Goal: Task Accomplishment & Management: Manage account settings

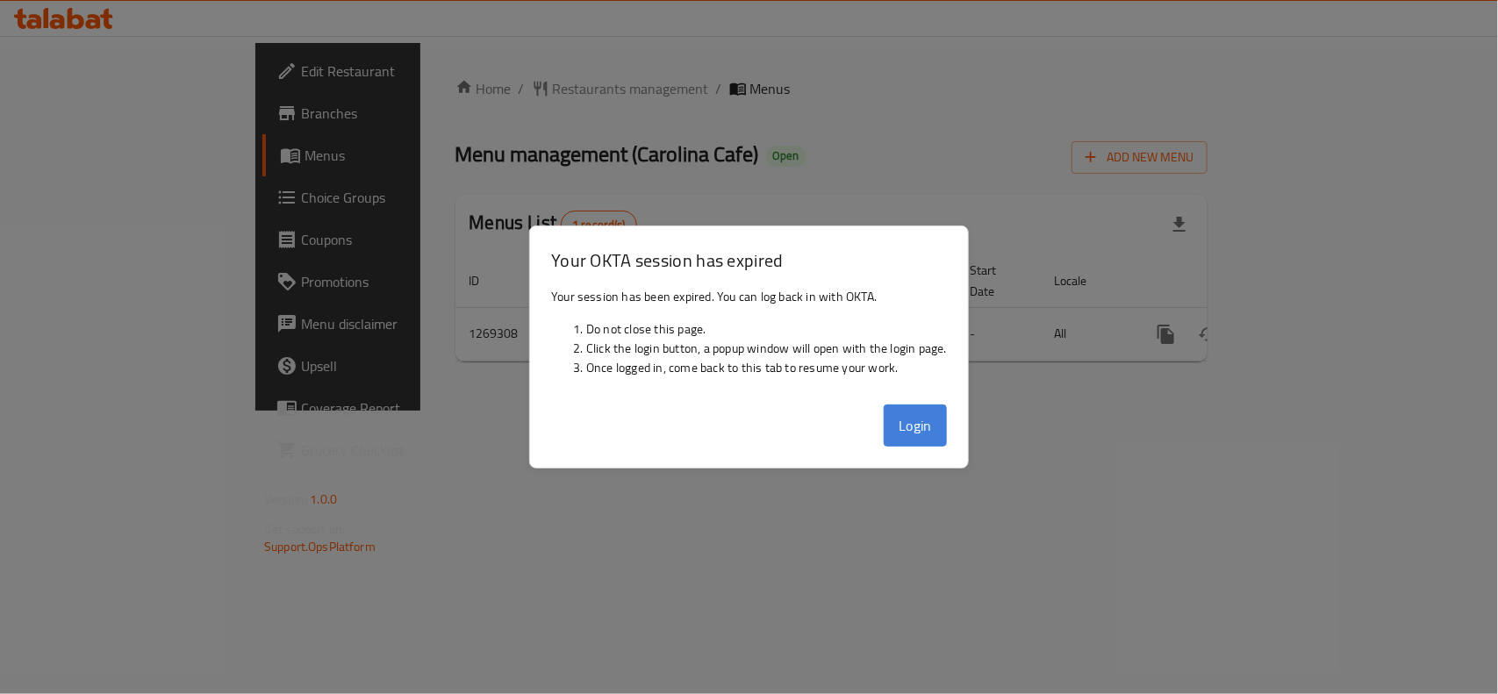
click at [913, 427] on button "Login" at bounding box center [915, 426] width 63 height 42
click at [931, 415] on button "Login" at bounding box center [915, 426] width 63 height 42
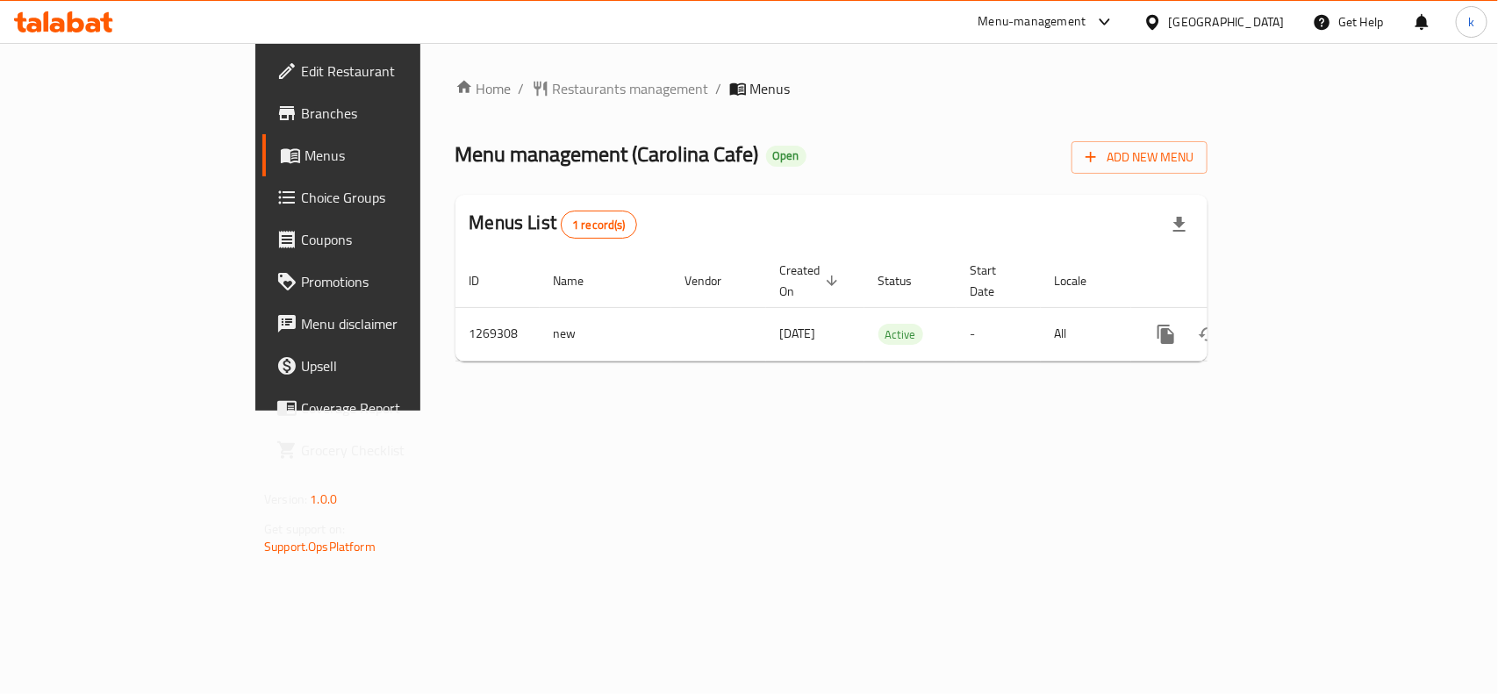
click at [1214, 20] on div "United Arab Emirates" at bounding box center [1227, 21] width 116 height 19
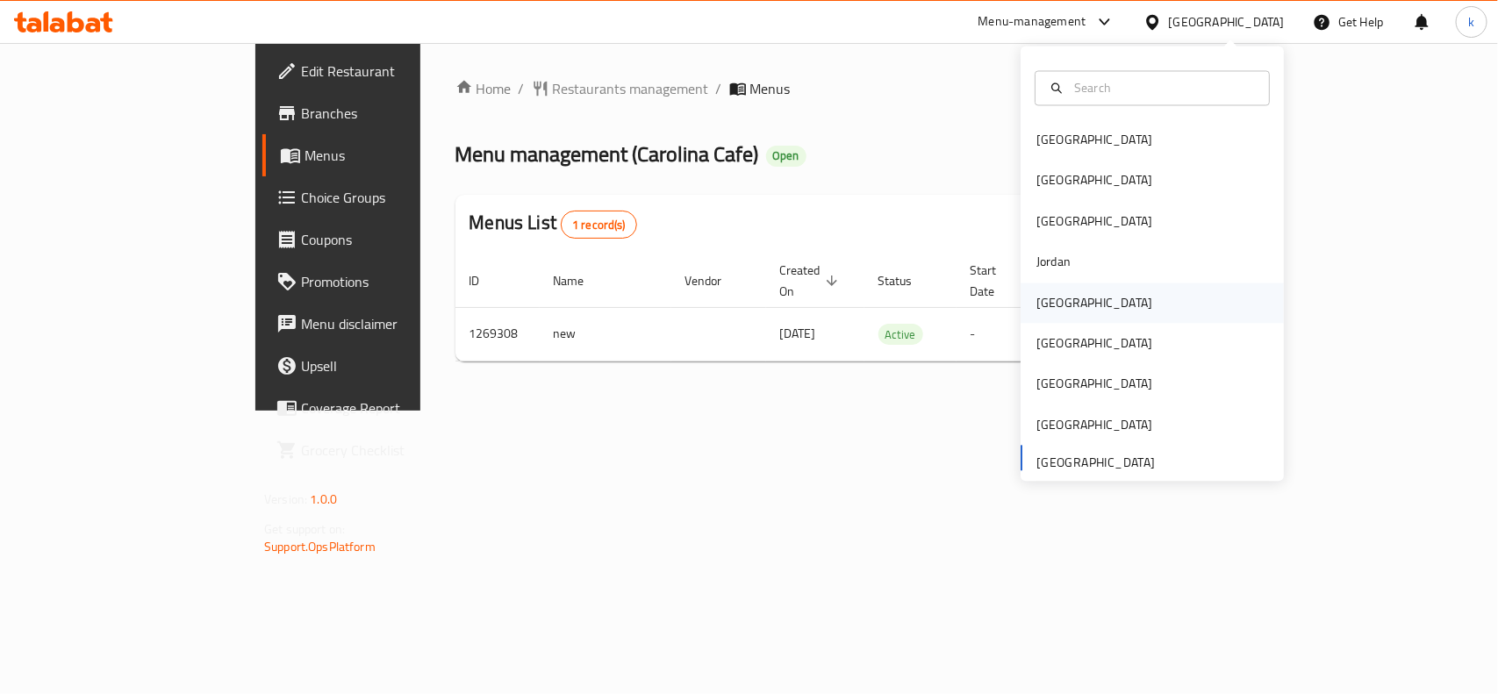
click at [1043, 307] on div "[GEOGRAPHIC_DATA]" at bounding box center [1095, 302] width 116 height 19
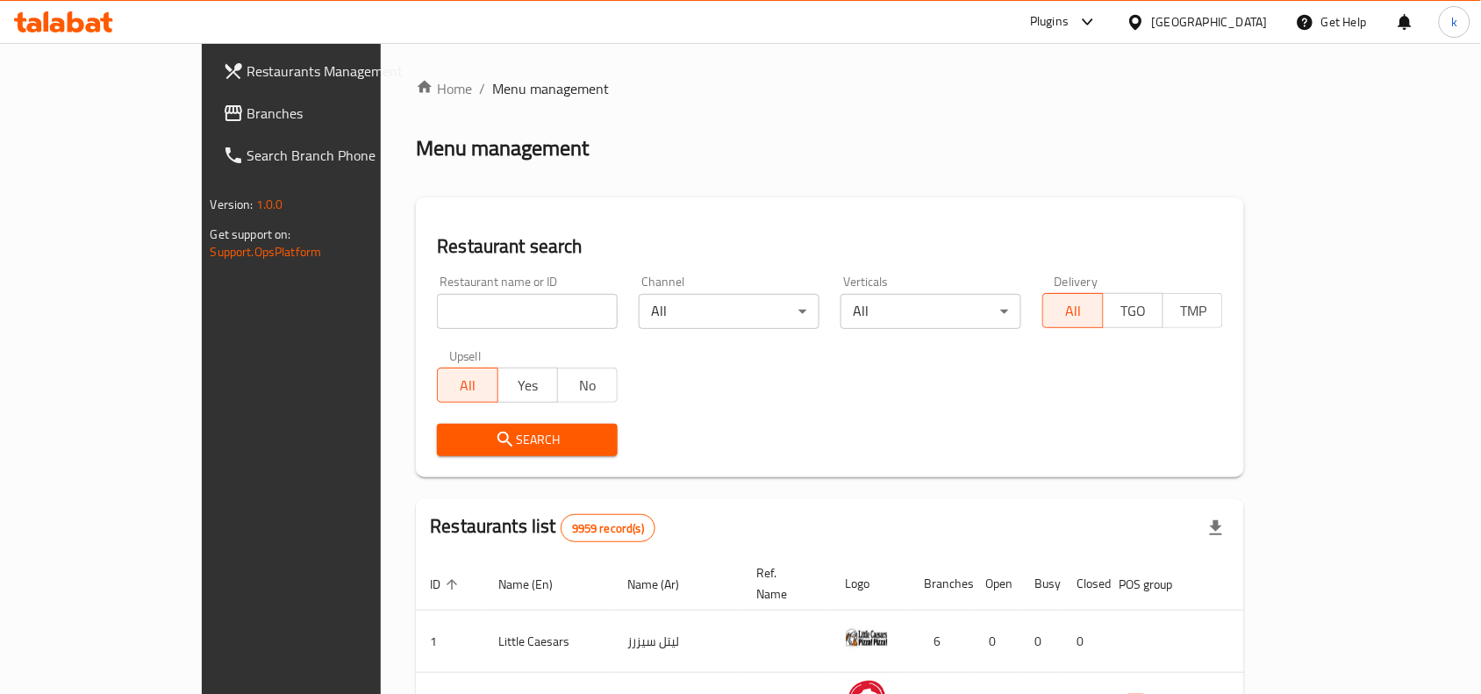
click at [248, 114] on span "Branches" at bounding box center [342, 113] width 188 height 21
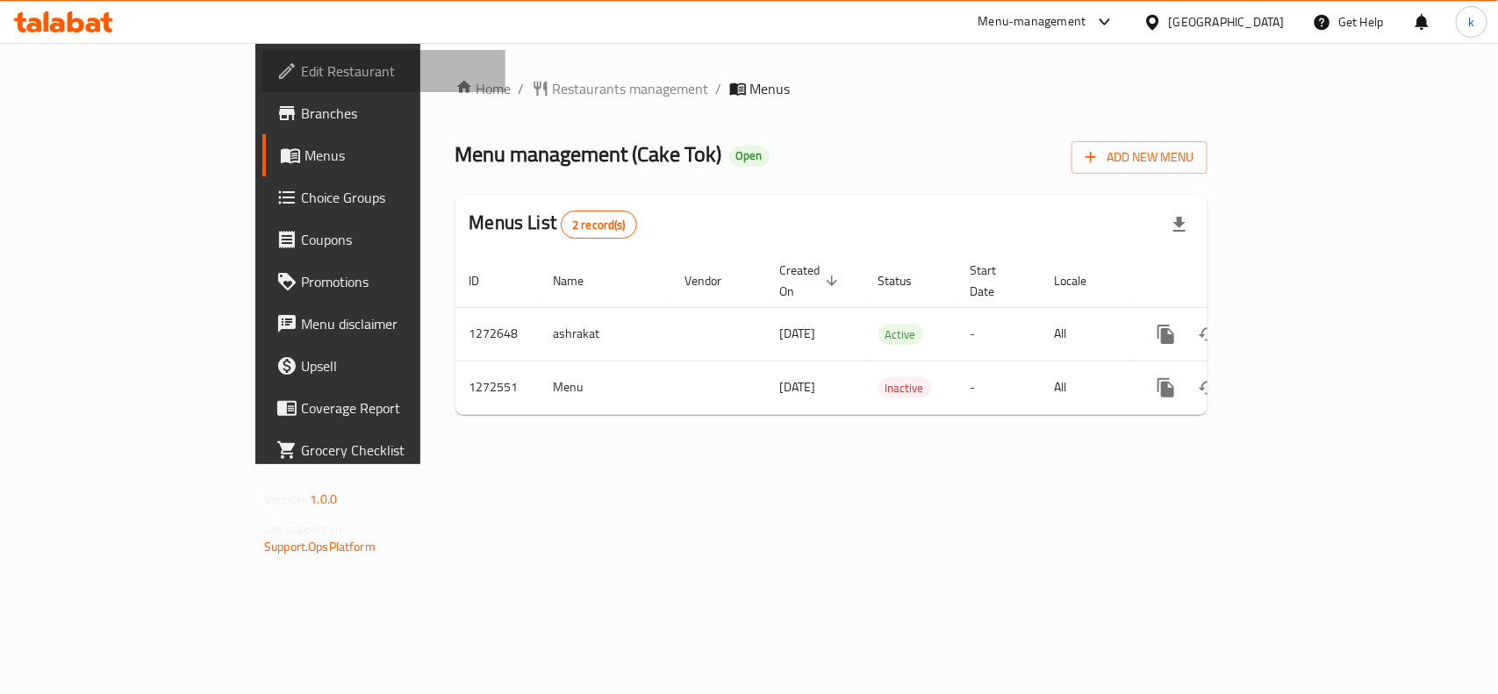
click at [301, 75] on span "Edit Restaurant" at bounding box center [396, 71] width 190 height 21
